Goal: Task Accomplishment & Management: Manage account settings

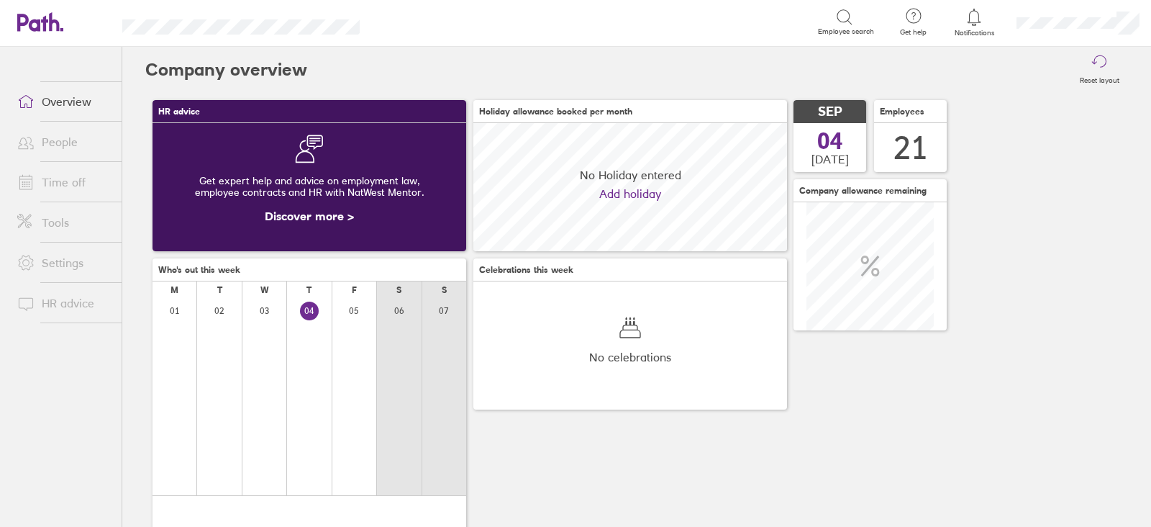
scroll to position [127, 313]
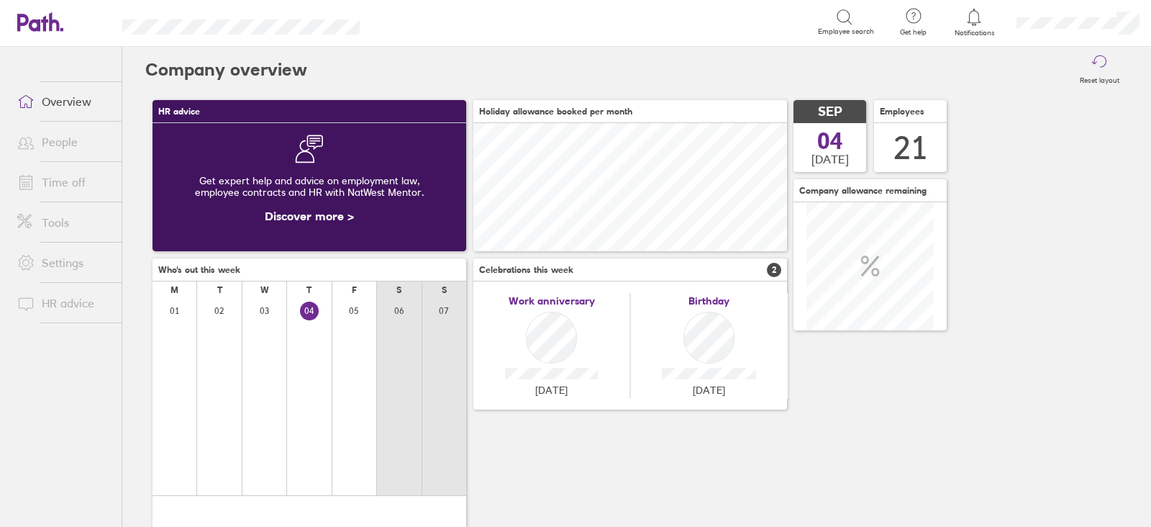
click at [47, 188] on link "Time off" at bounding box center [64, 182] width 116 height 29
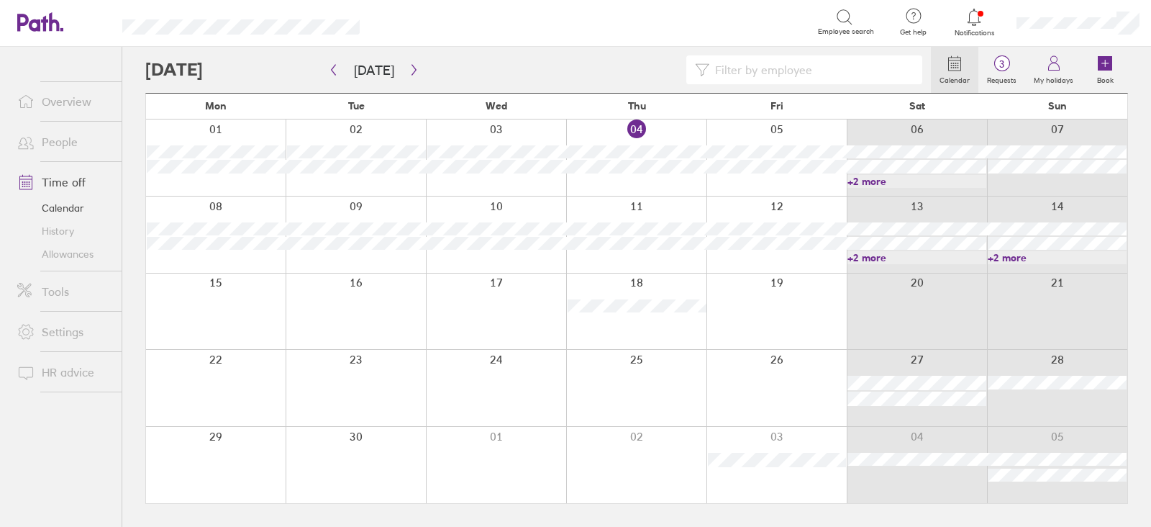
click at [963, 255] on link "+2 more" at bounding box center [917, 257] width 139 height 13
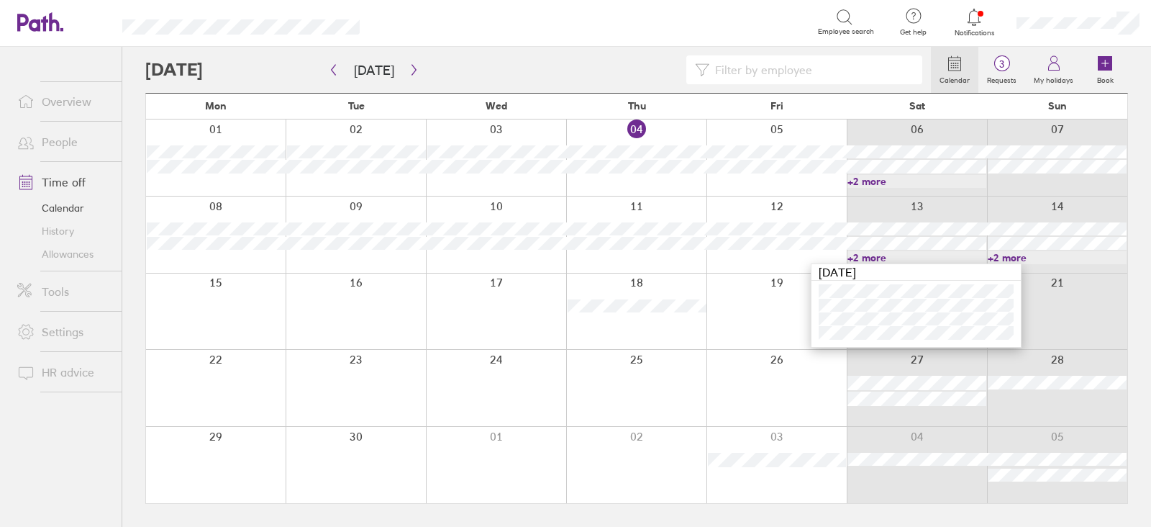
click at [963, 255] on link "+2 more" at bounding box center [917, 257] width 139 height 13
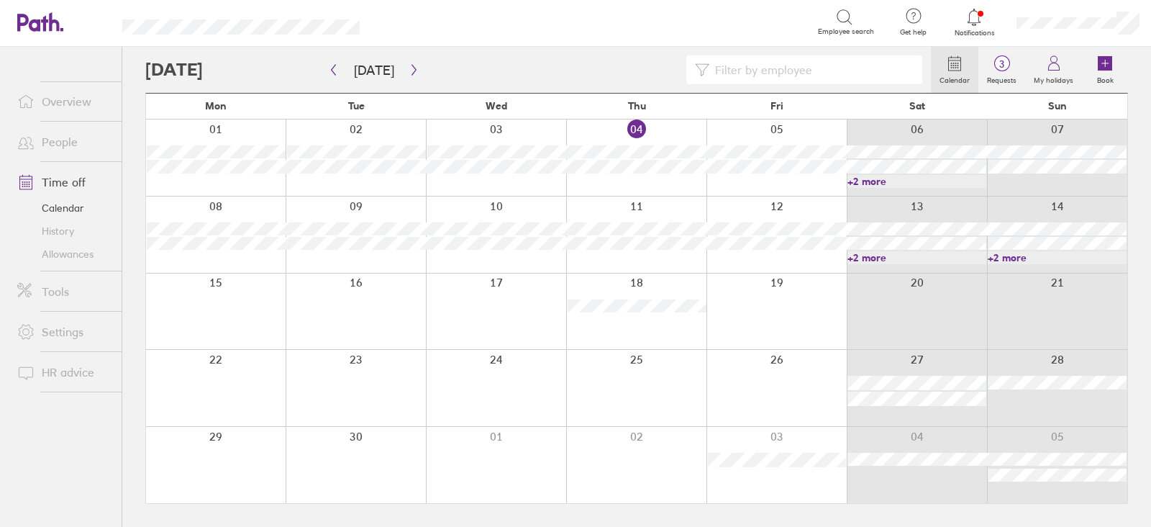
click at [1006, 258] on link "+2 more" at bounding box center [1057, 257] width 139 height 13
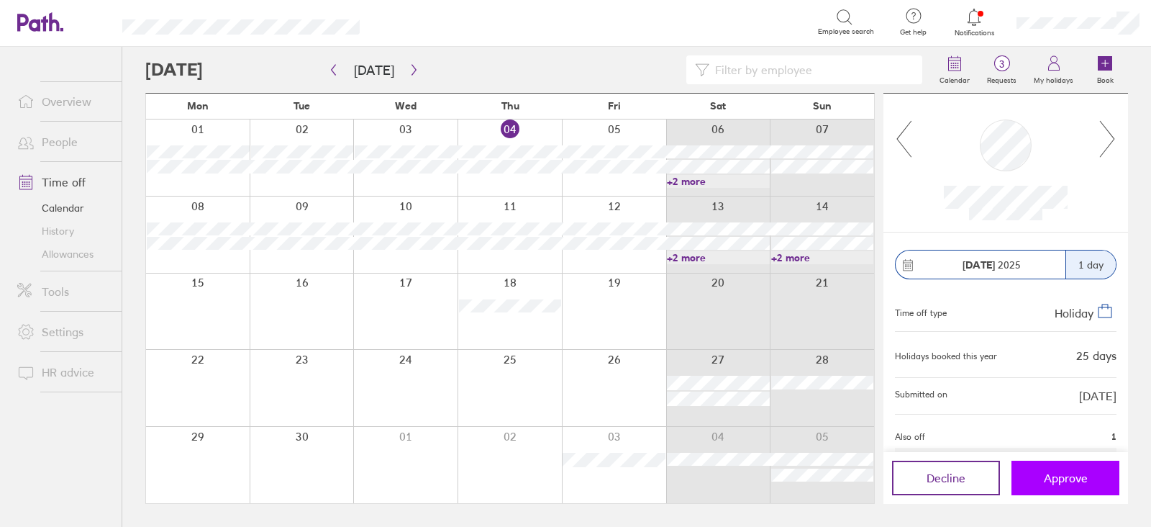
click at [1090, 477] on button "Approve" at bounding box center [1066, 478] width 108 height 35
click at [1099, 476] on button "Approve" at bounding box center [1066, 478] width 108 height 35
click at [1075, 476] on span "Approve" at bounding box center [1066, 477] width 44 height 13
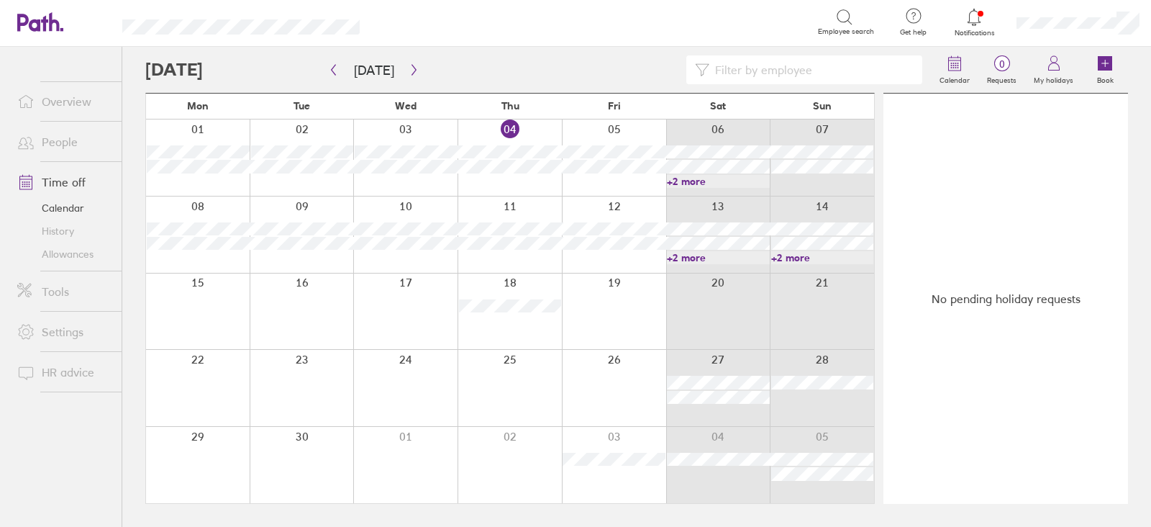
click at [820, 260] on link "+2 more" at bounding box center [822, 257] width 103 height 13
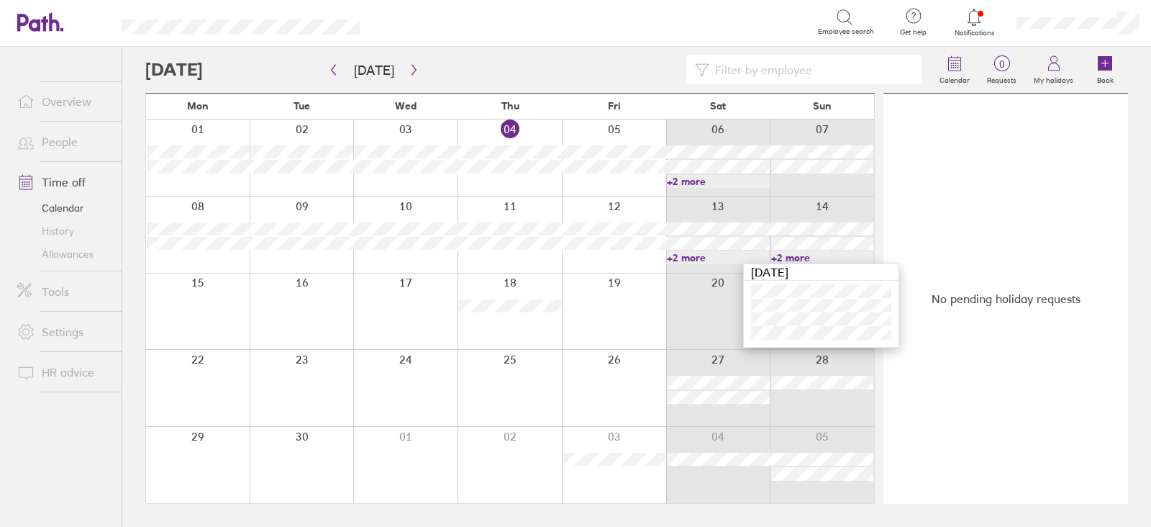
click at [686, 262] on link "+2 more" at bounding box center [718, 257] width 103 height 13
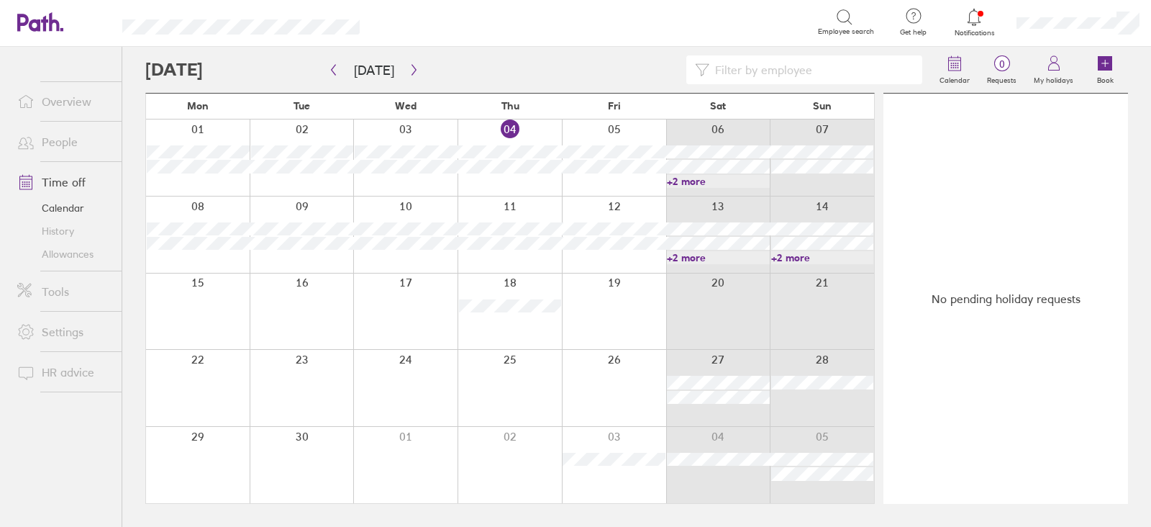
click at [685, 258] on link "+2 more" at bounding box center [718, 257] width 103 height 13
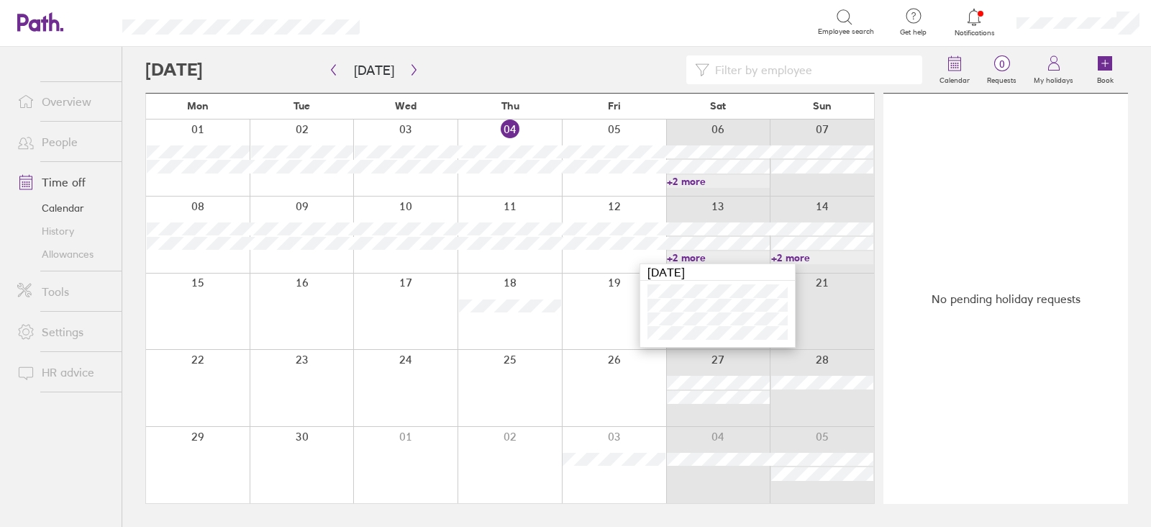
click at [812, 257] on link "+2 more" at bounding box center [822, 257] width 103 height 13
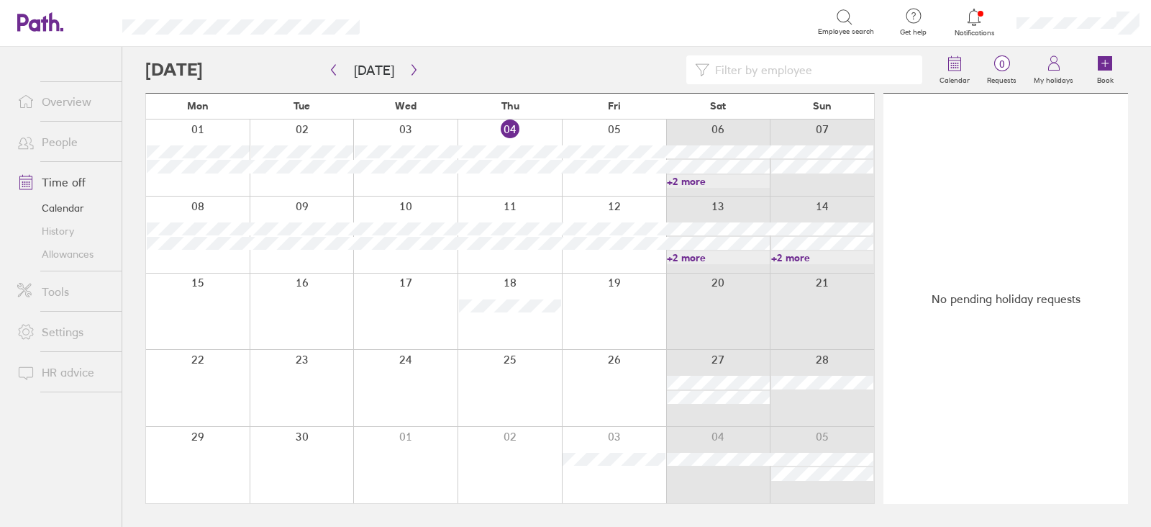
click at [812, 257] on link "+2 more" at bounding box center [822, 257] width 103 height 13
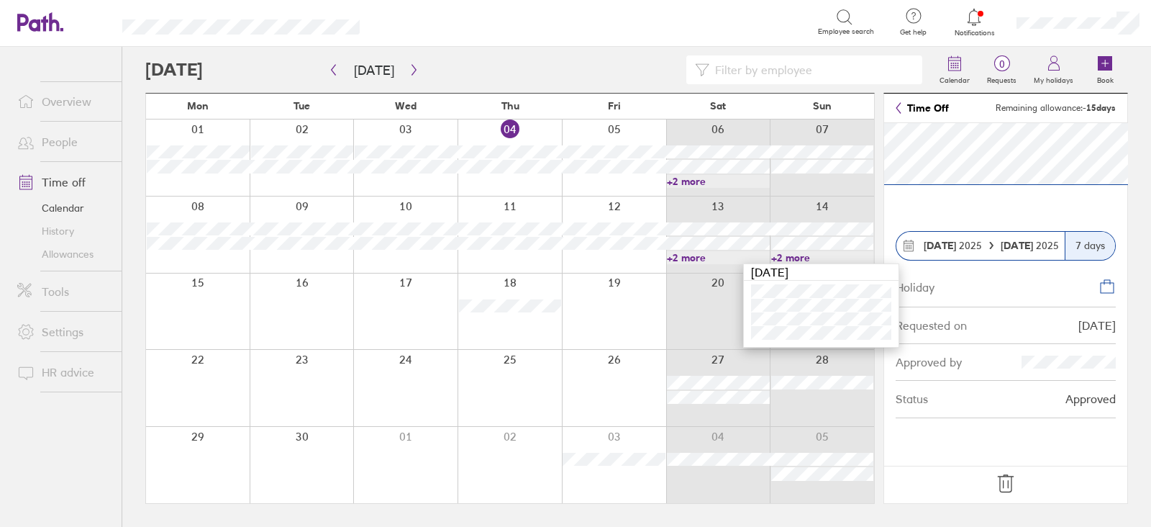
click at [705, 254] on link "+2 more" at bounding box center [718, 257] width 103 height 13
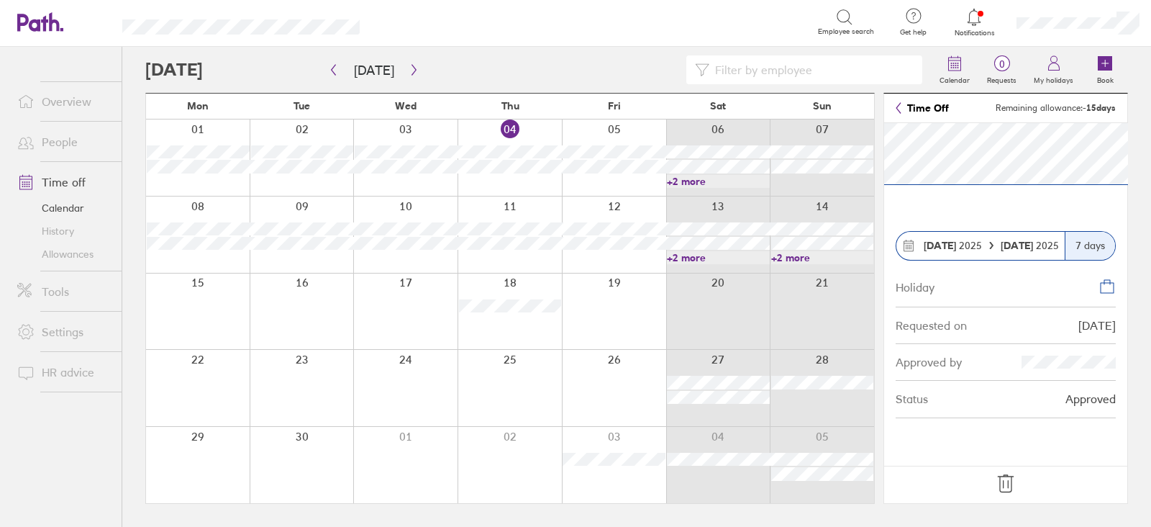
click at [704, 255] on link "+2 more" at bounding box center [718, 257] width 103 height 13
